Goal: Obtain resource: Download file/media

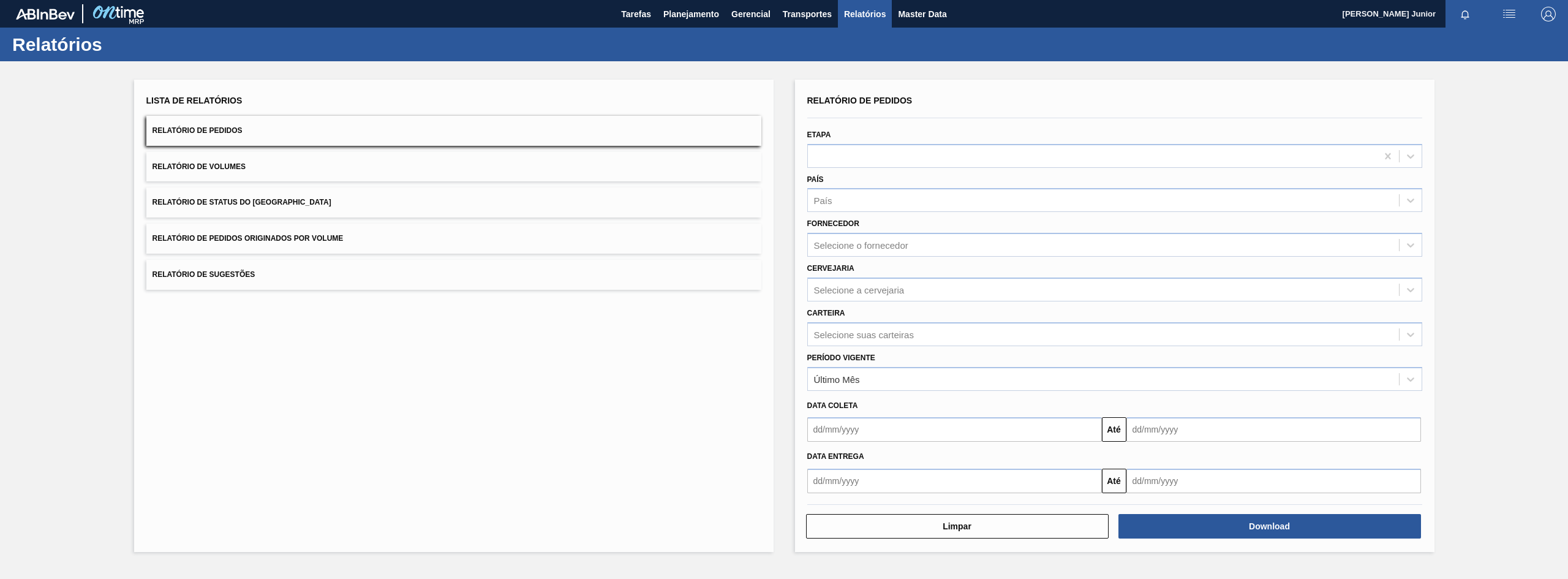
click at [358, 244] on button "Relatório de Pedidos Originados por Volume" at bounding box center [454, 238] width 615 height 30
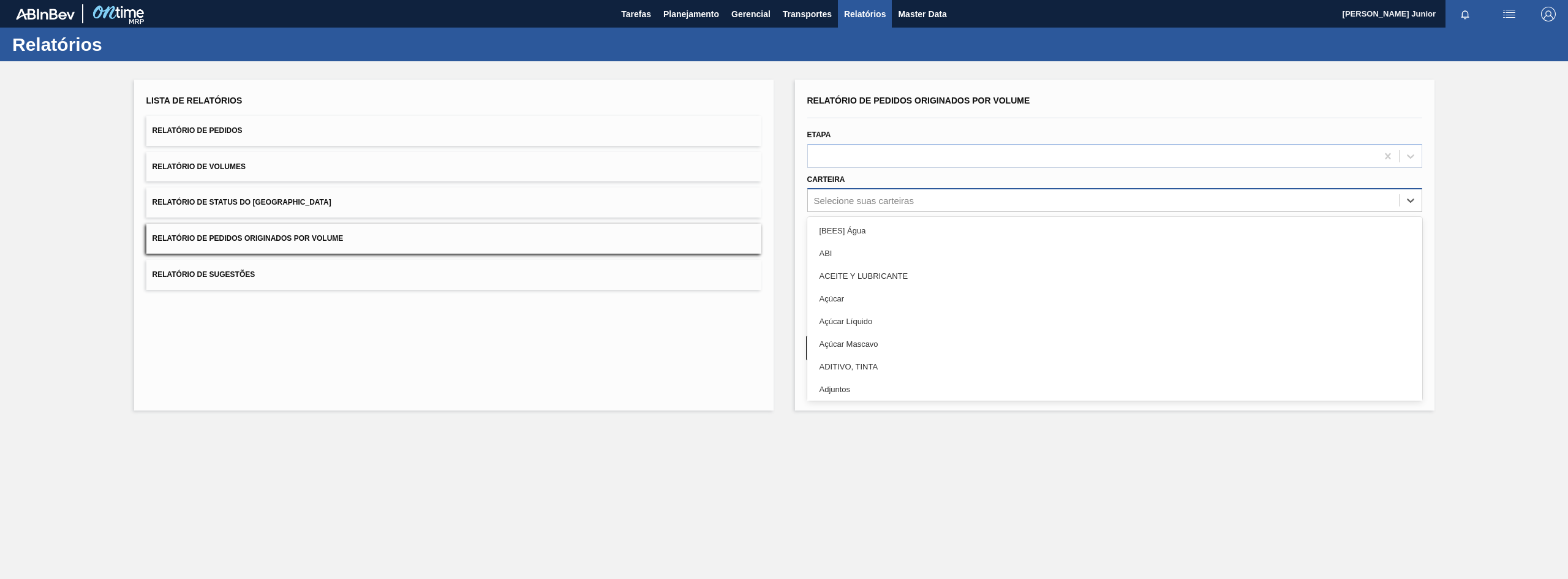
click at [871, 199] on div "Selecione suas carteiras" at bounding box center [864, 200] width 99 height 11
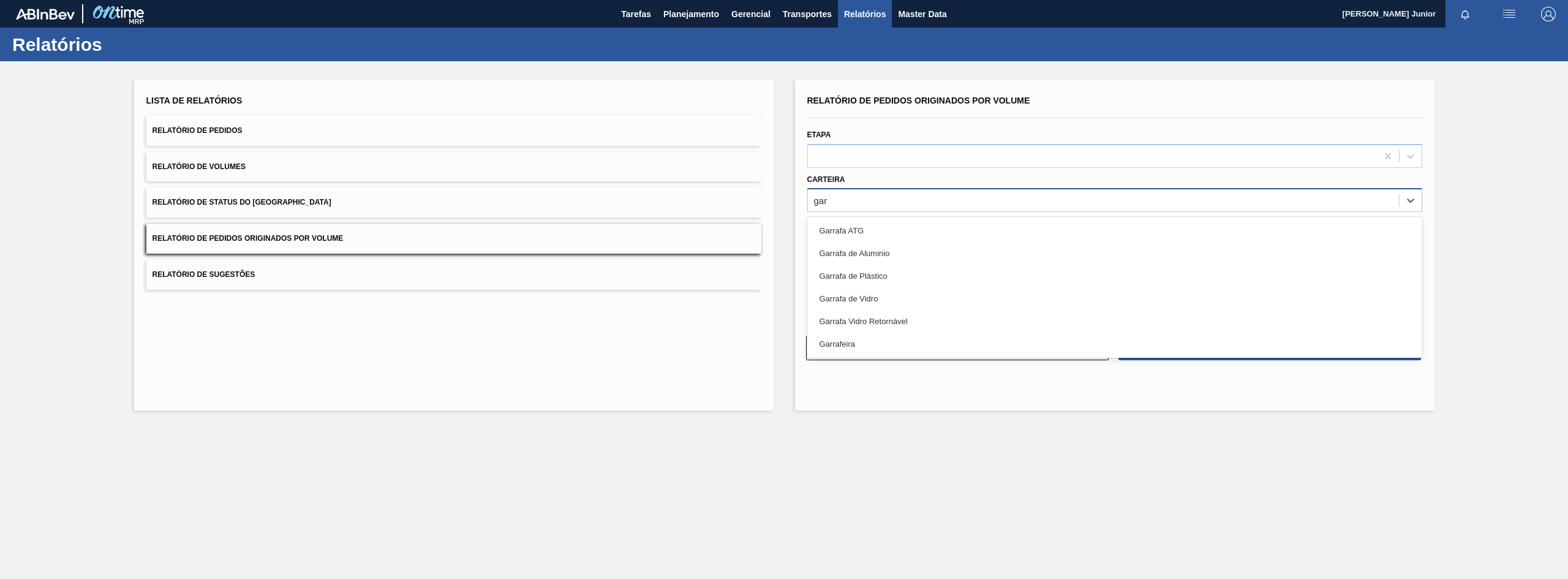
type input "garr"
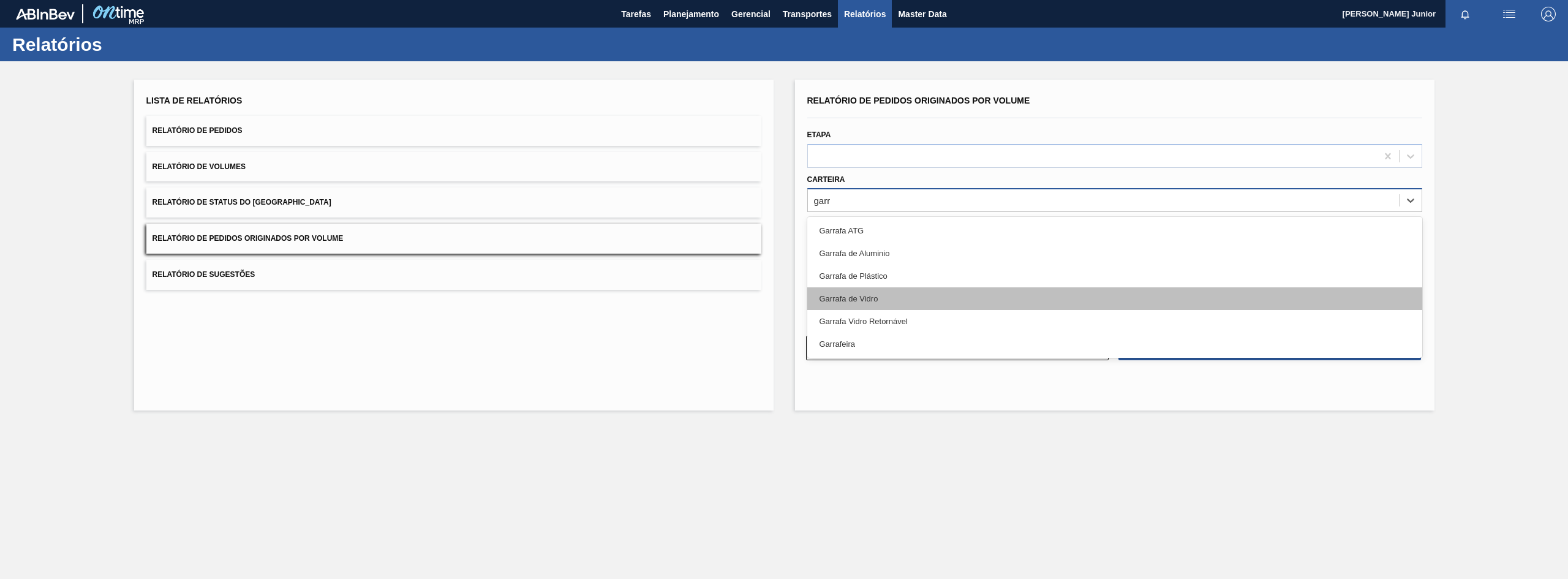
click at [885, 304] on div "Garrafa de Vidro" at bounding box center [1114, 298] width 615 height 22
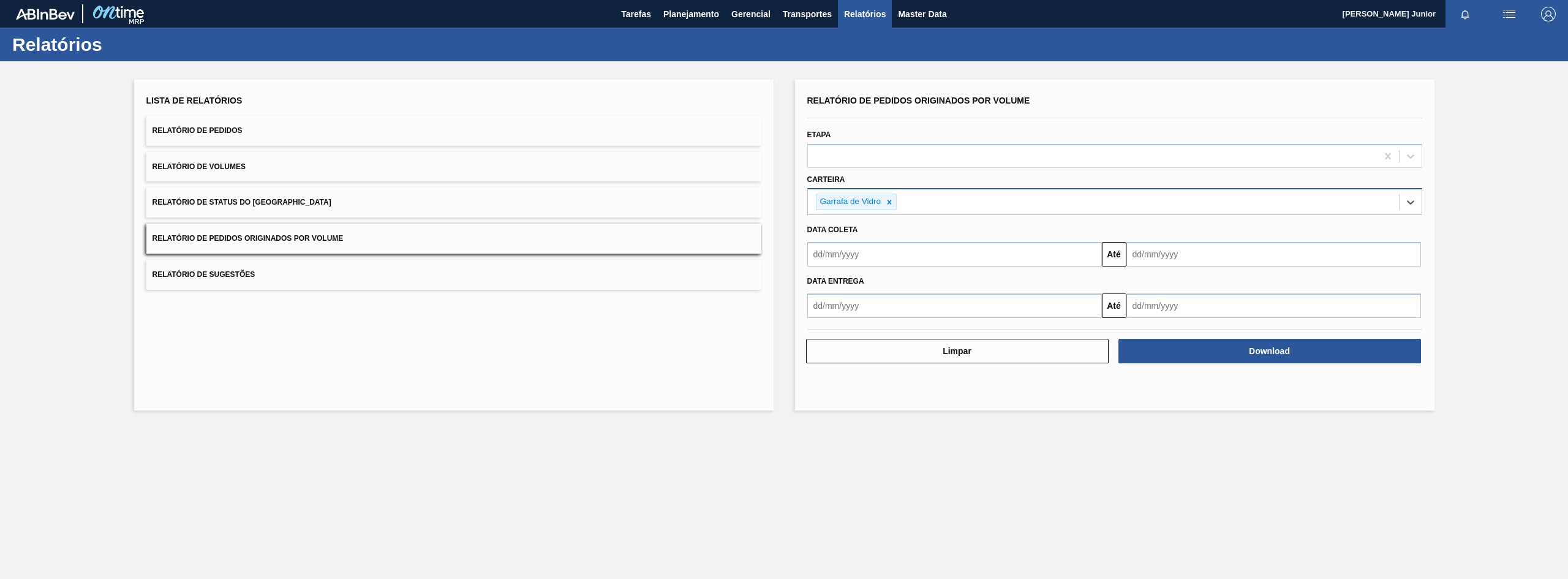
click at [851, 255] on input "text" at bounding box center [954, 254] width 294 height 24
click at [819, 280] on button "Previous Month" at bounding box center [818, 283] width 9 height 9
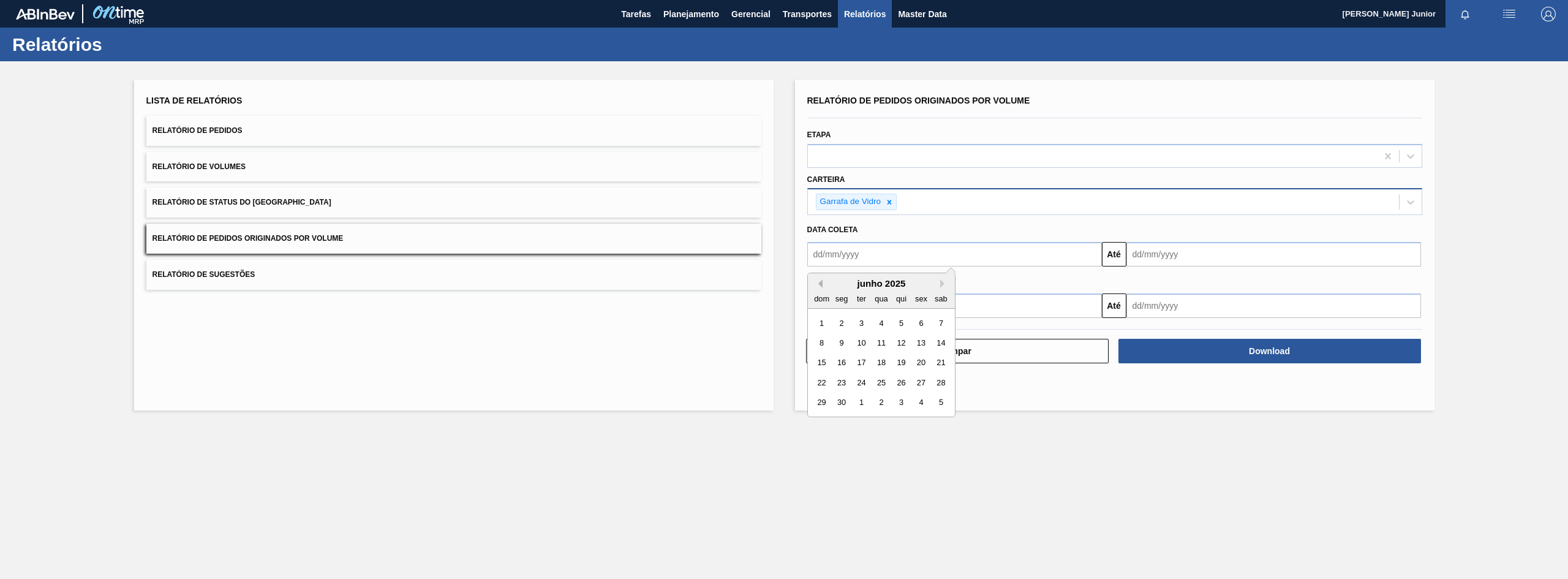
click at [819, 280] on button "Previous Month" at bounding box center [818, 283] width 9 height 9
click at [882, 322] on div "1" at bounding box center [880, 322] width 16 height 16
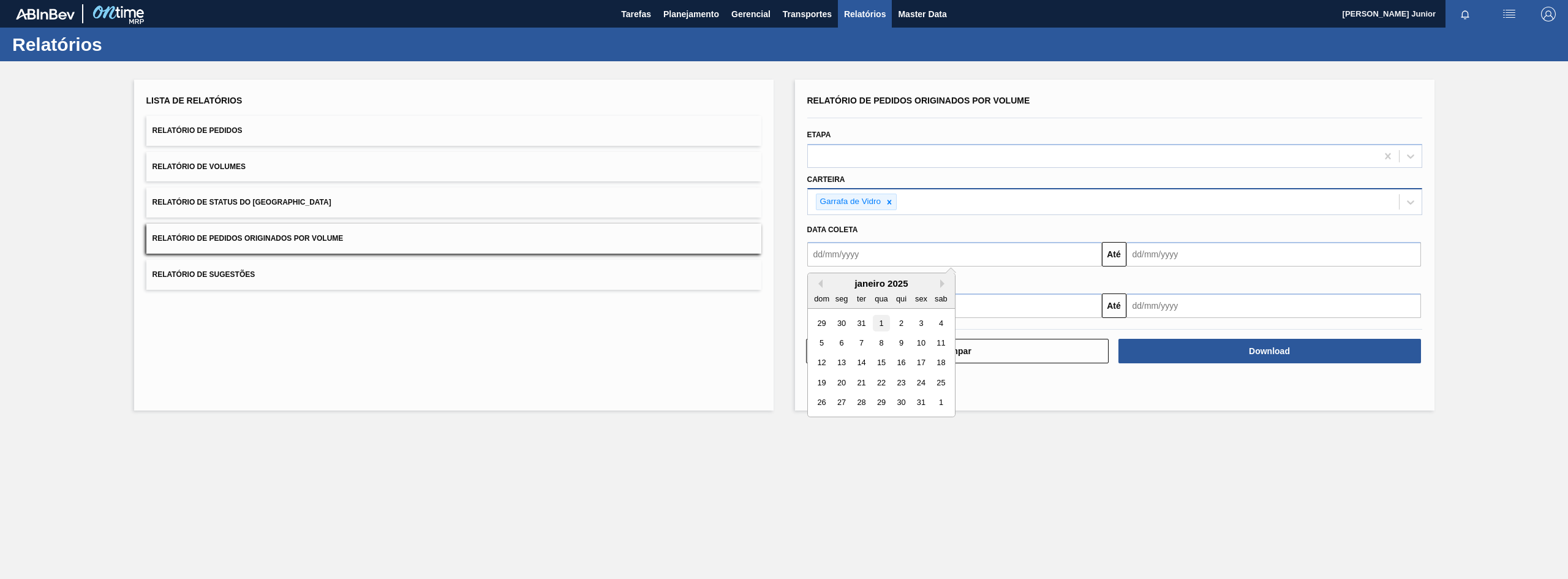
type input "[DATE]"
click at [1215, 257] on input "text" at bounding box center [1273, 254] width 294 height 24
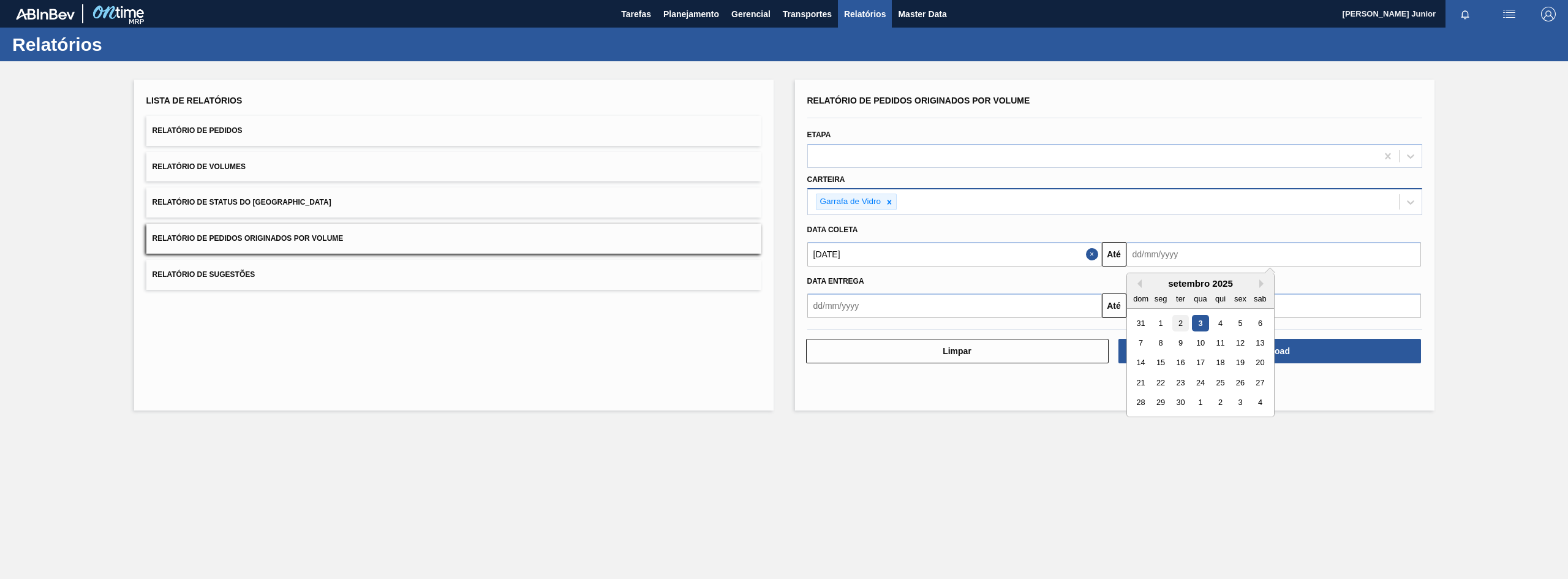
click at [1182, 324] on div "2" at bounding box center [1179, 322] width 16 height 16
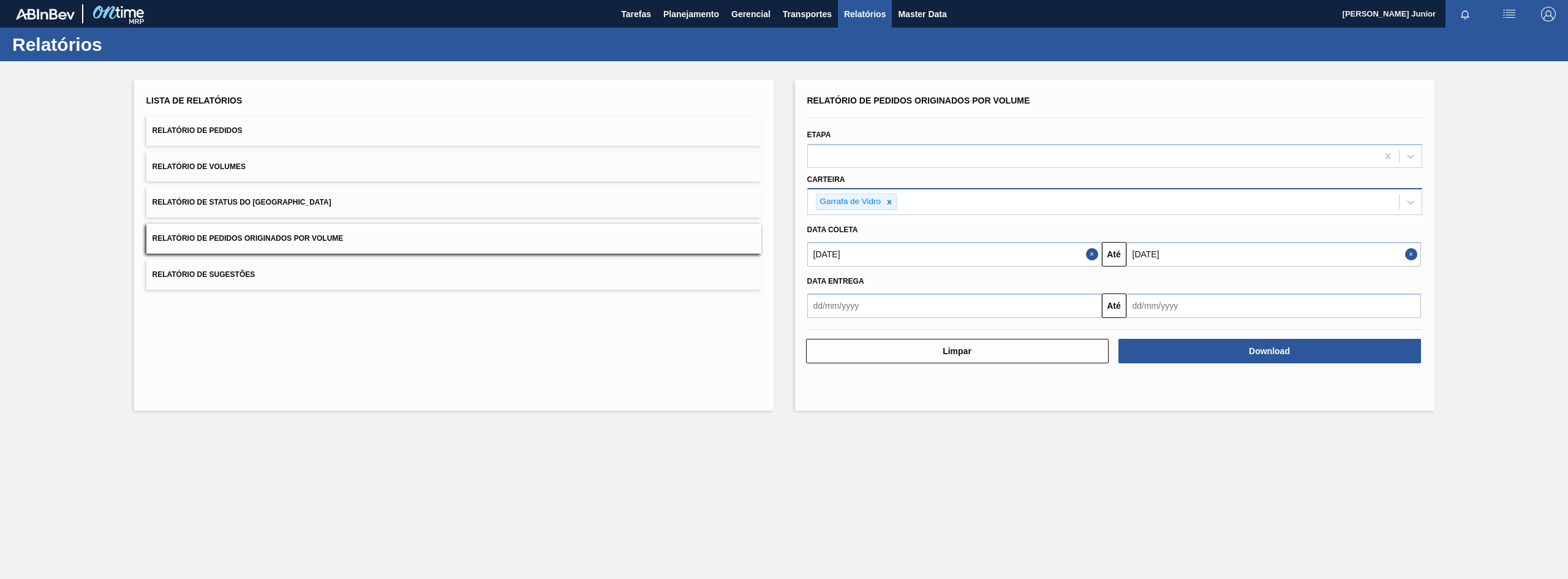
type input "[DATE]"
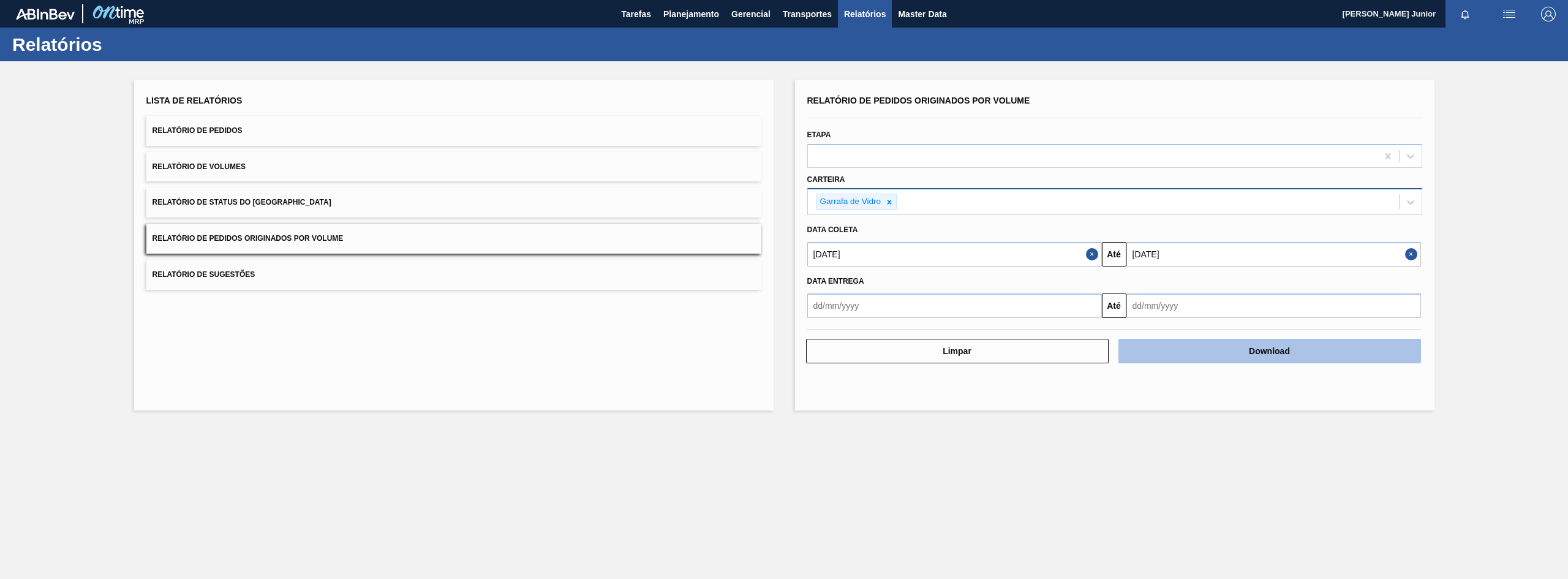
click at [1193, 356] on button "Download" at bounding box center [1270, 350] width 303 height 24
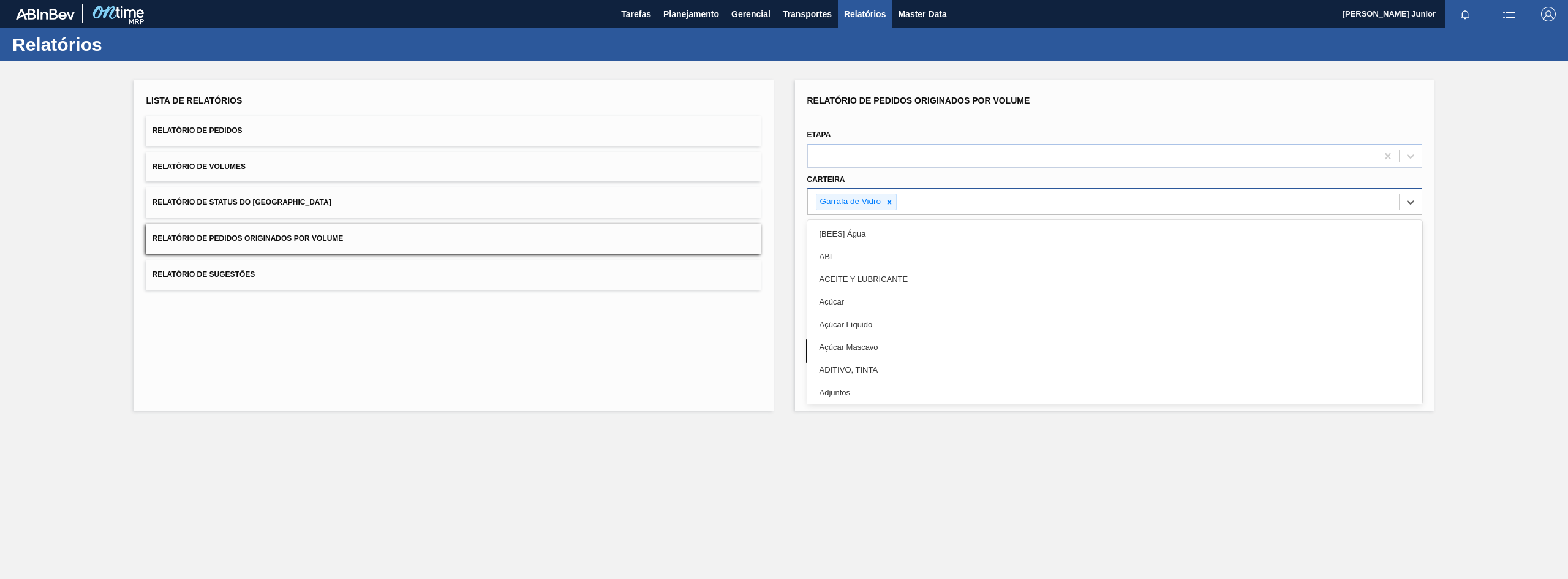
click at [919, 202] on div "Garrafa de Vidro" at bounding box center [1103, 202] width 591 height 25
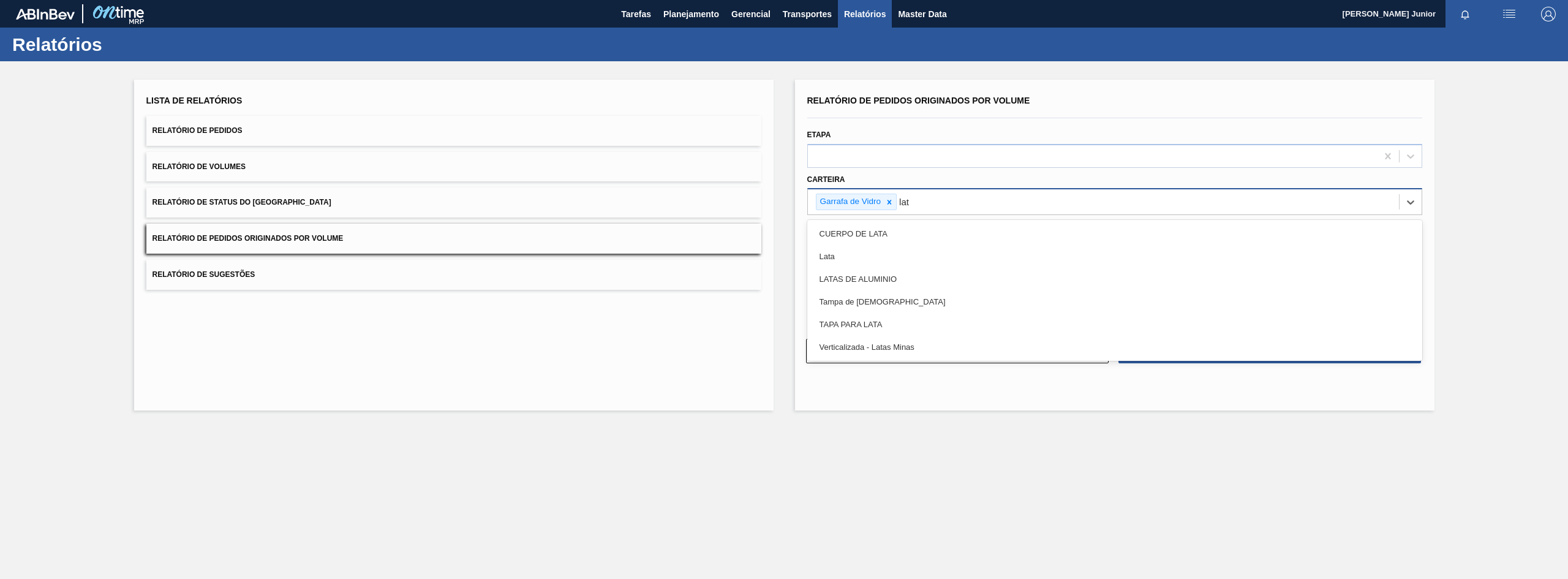
type input "lata"
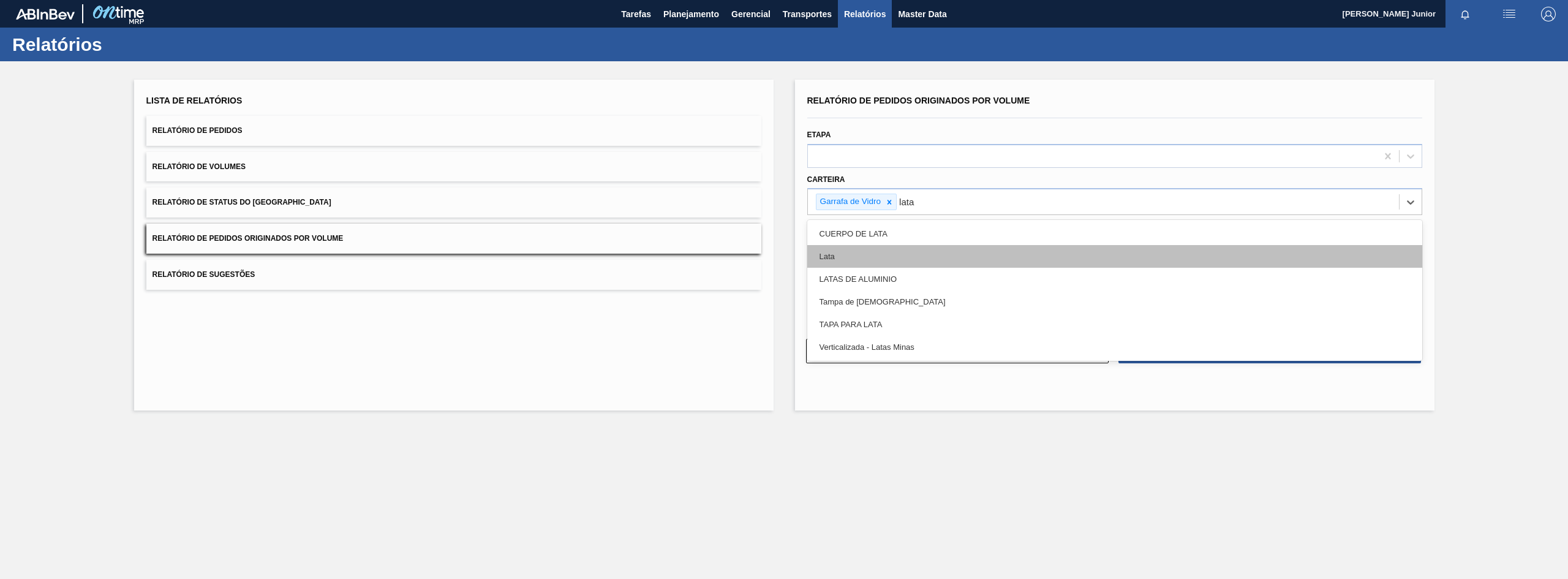
click at [874, 249] on div "Lata" at bounding box center [1114, 256] width 615 height 22
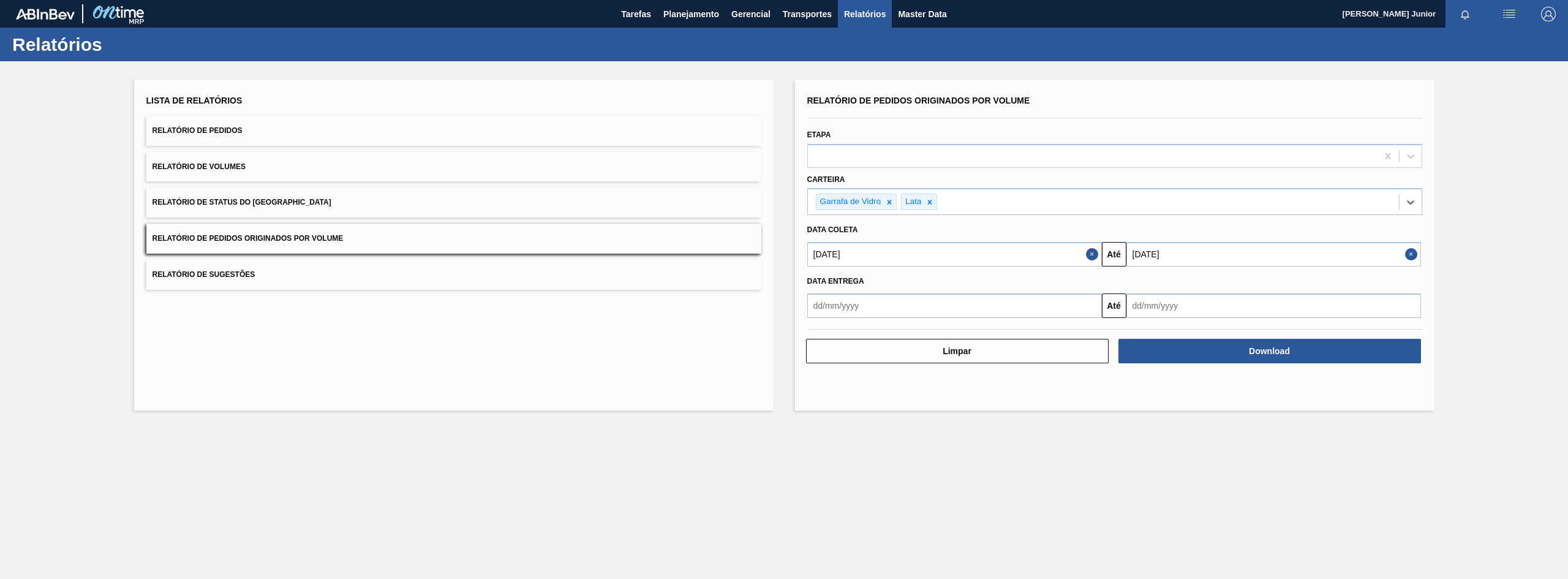
type input "a"
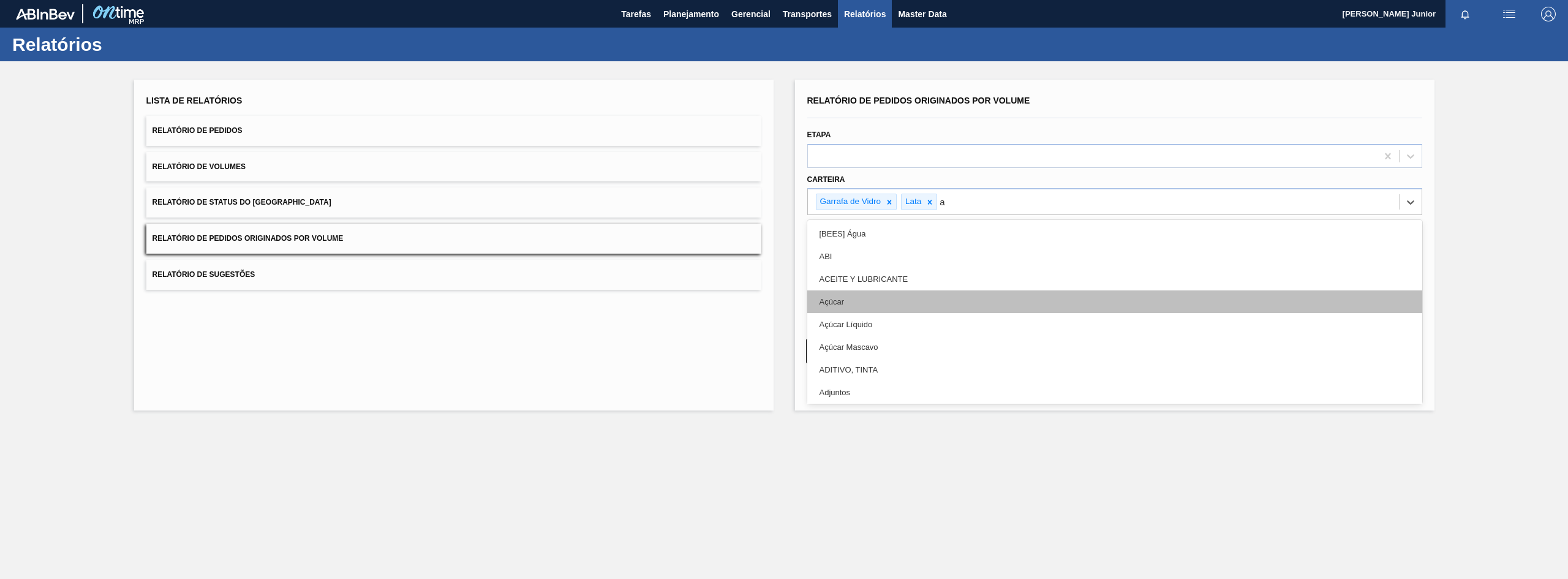
click at [885, 299] on div "Açúcar" at bounding box center [1114, 301] width 615 height 22
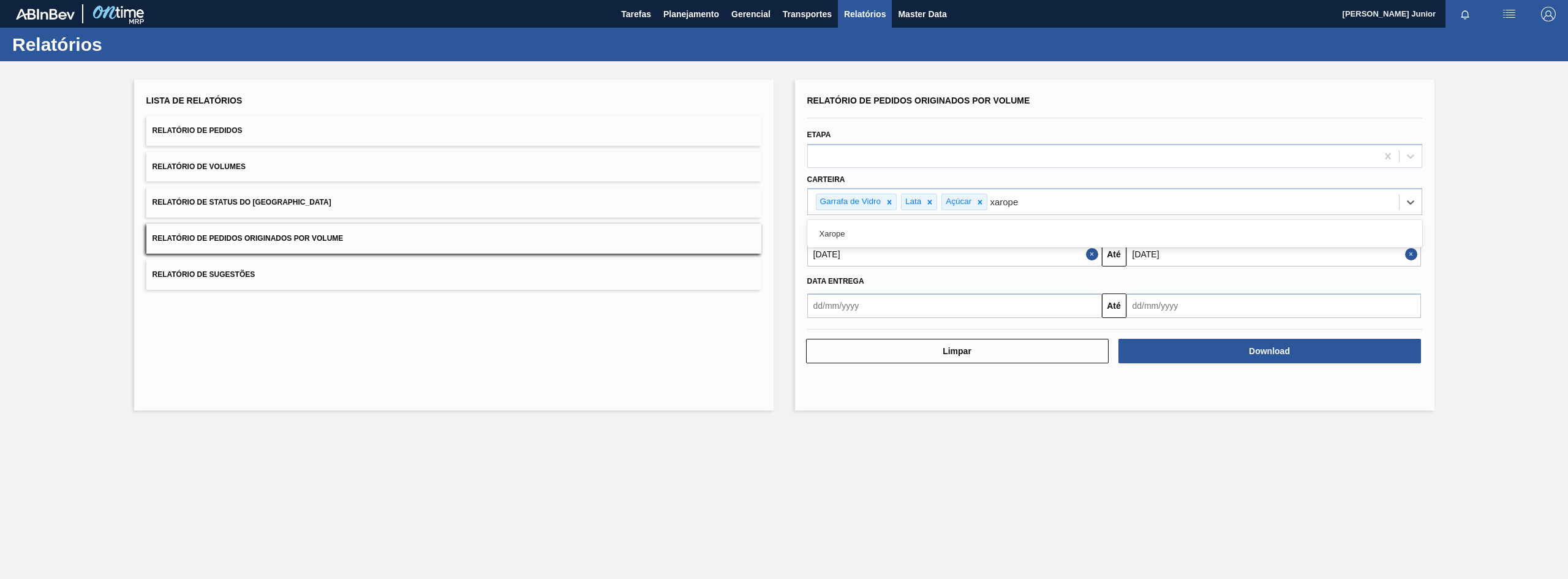
type input "xarope"
click at [1024, 219] on div "Data coleta" at bounding box center [1114, 229] width 624 height 21
click at [1022, 204] on div "Garrafa de Vidro Lata Açúcar" at bounding box center [1103, 202] width 591 height 25
type input "xarop"
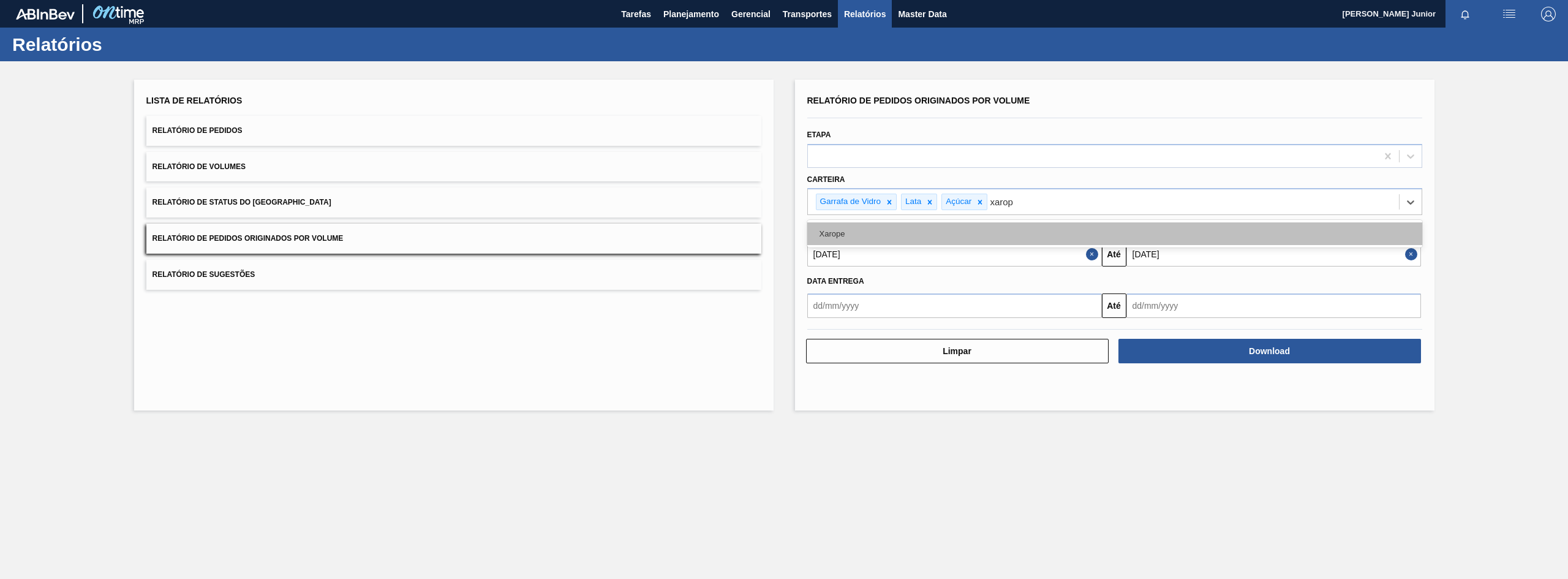
click at [1015, 229] on div "Xarope" at bounding box center [1114, 233] width 615 height 22
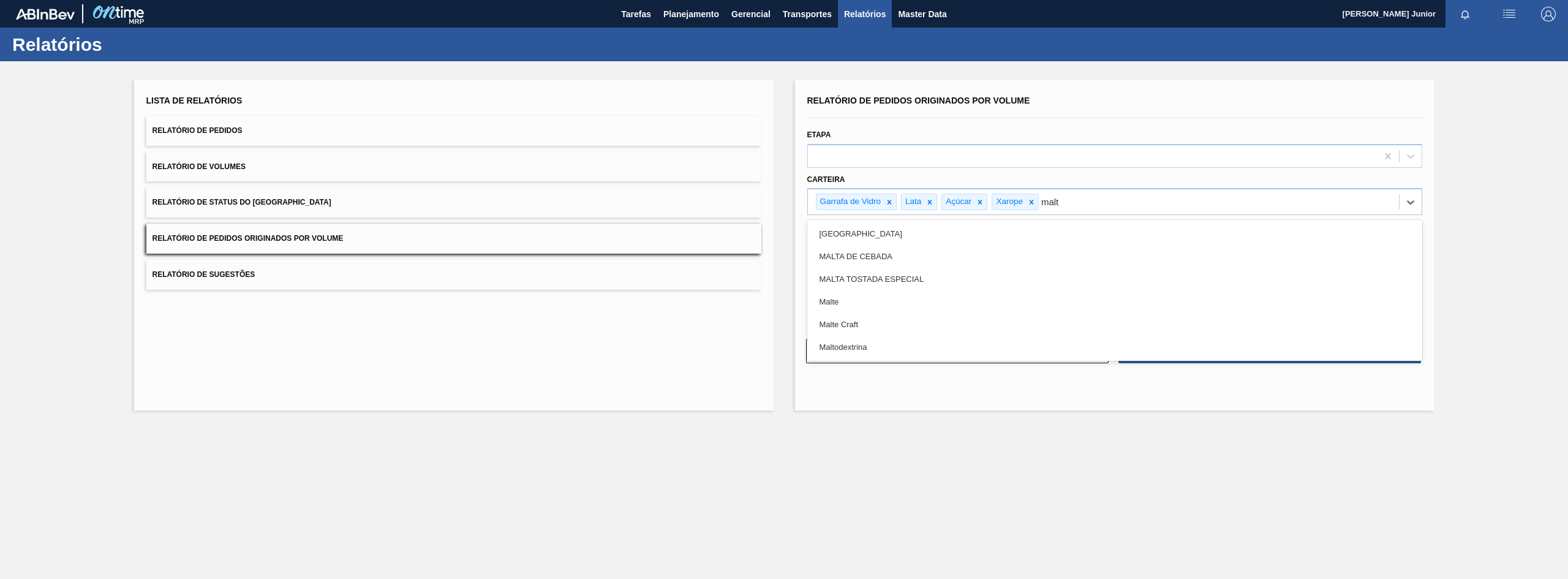
type input "malte"
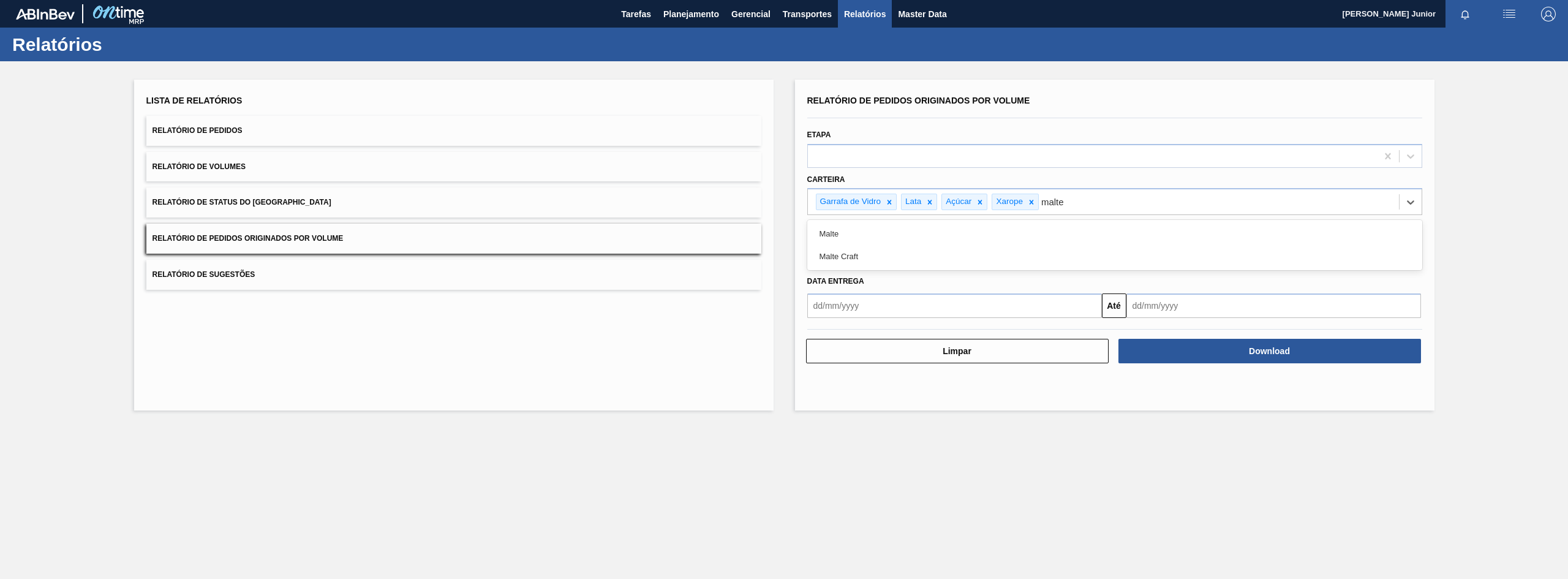
click at [1015, 229] on div "Malte" at bounding box center [1114, 233] width 615 height 22
type input "pre"
click at [1153, 227] on div "Preforma" at bounding box center [1114, 233] width 615 height 22
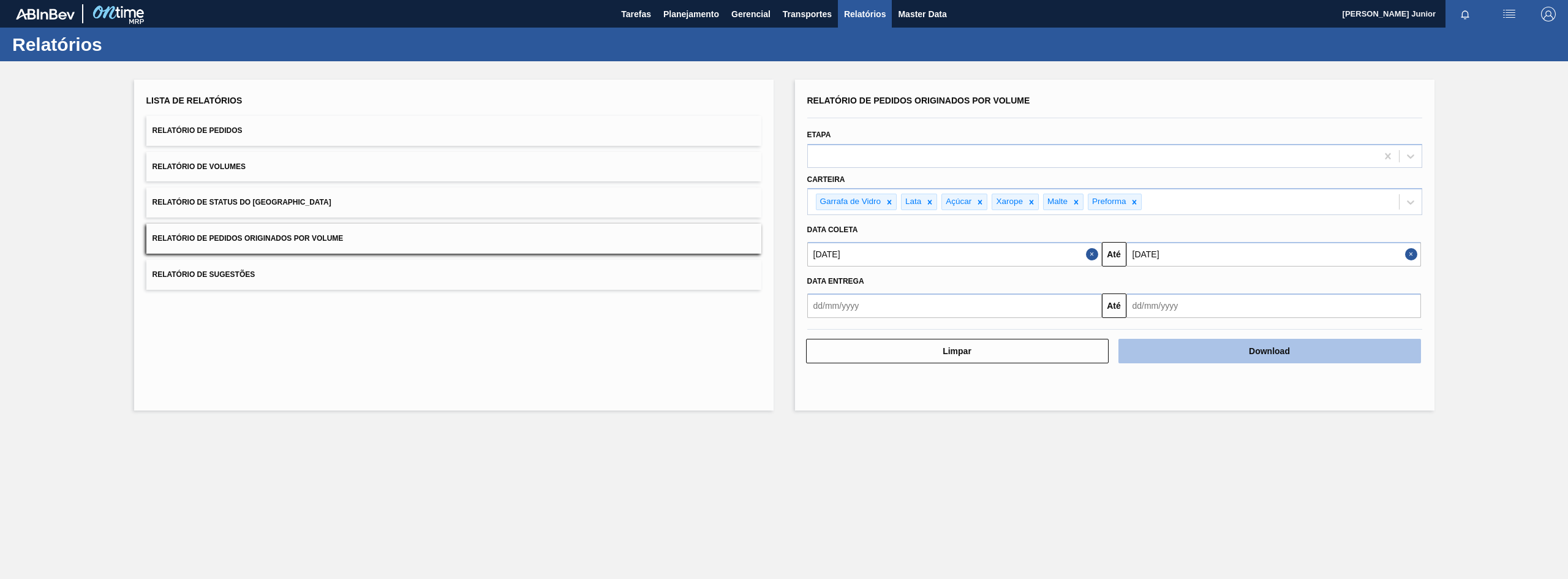
click at [1221, 358] on button "Download" at bounding box center [1270, 350] width 303 height 24
